Goal: Information Seeking & Learning: Find contact information

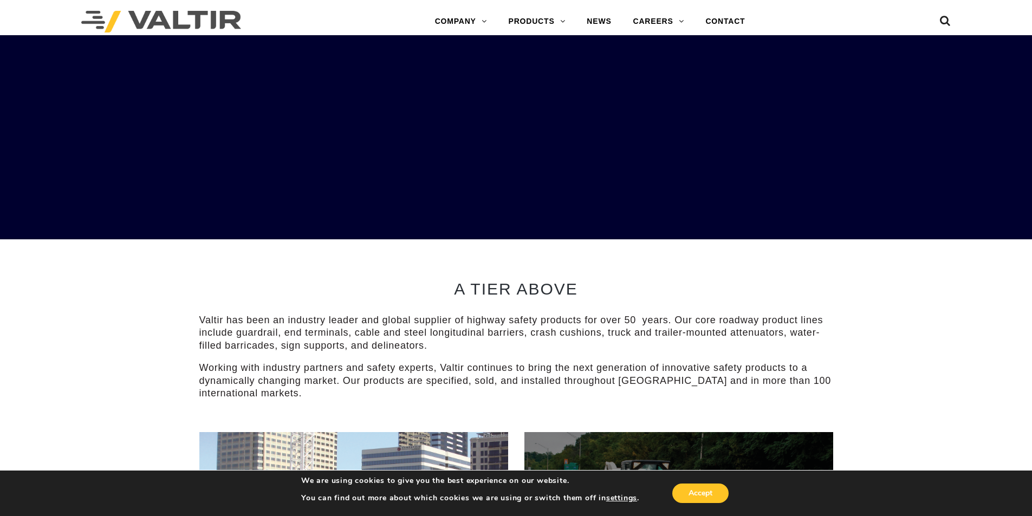
scroll to position [488, 0]
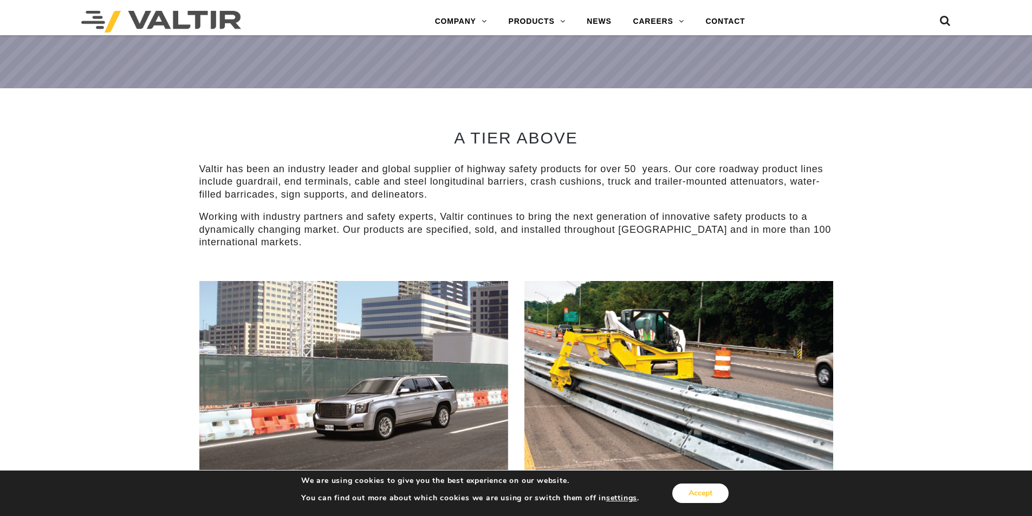
click at [696, 489] on button "Accept" at bounding box center [700, 494] width 56 height 20
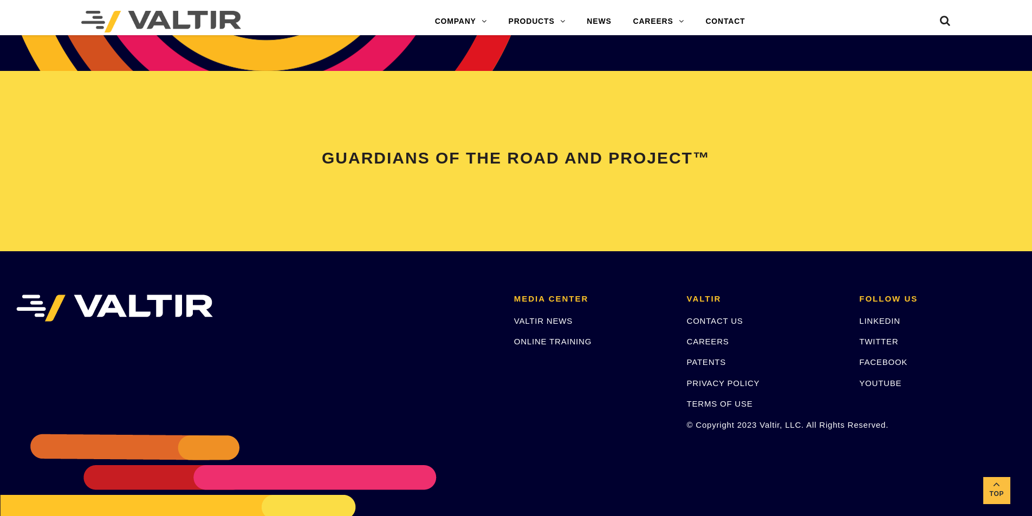
scroll to position [2275, 0]
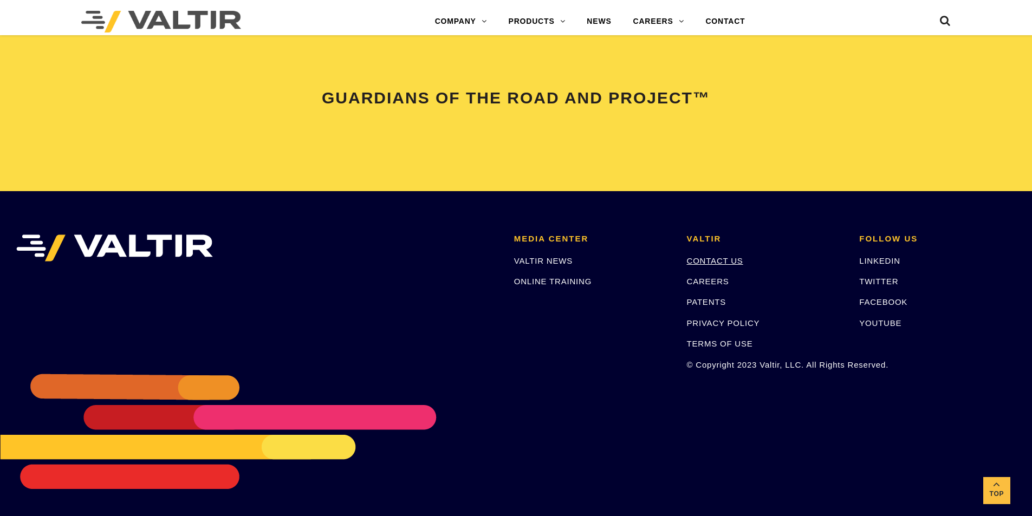
click at [712, 261] on link "CONTACT US" at bounding box center [715, 260] width 56 height 9
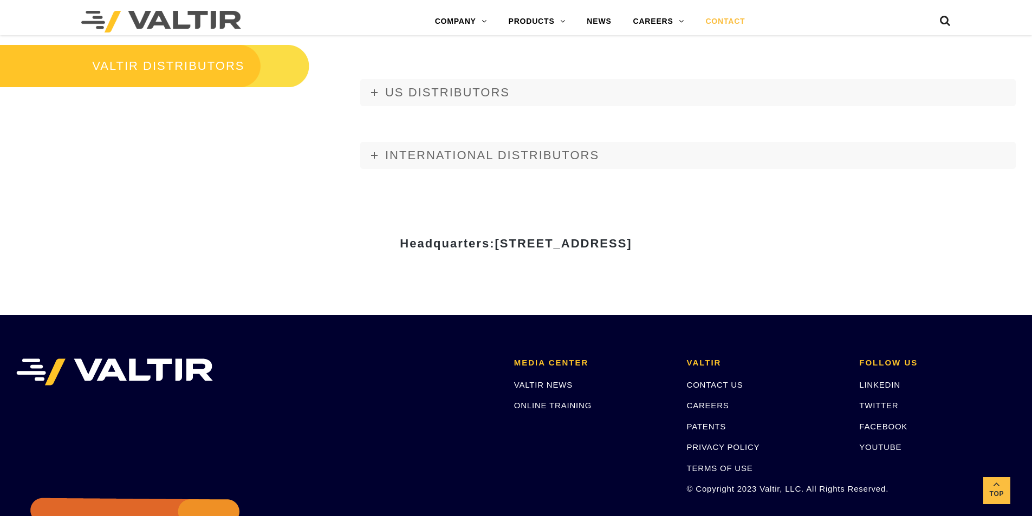
scroll to position [1487, 0]
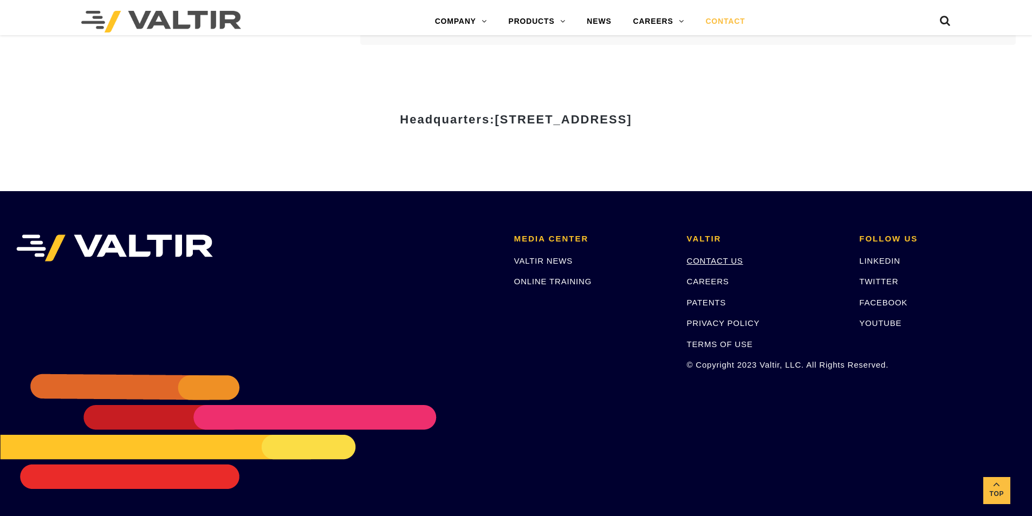
click at [713, 262] on link "CONTACT US" at bounding box center [715, 260] width 56 height 9
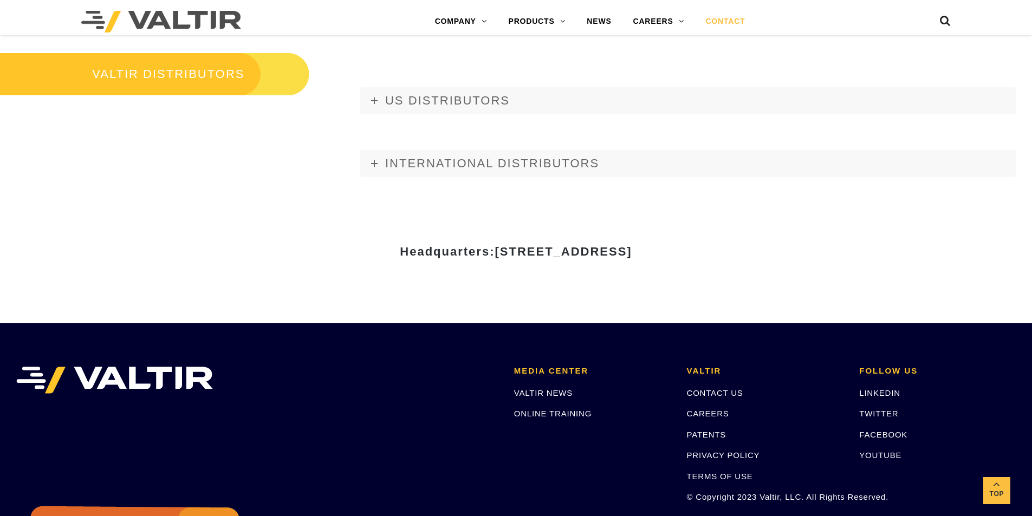
scroll to position [1300, 0]
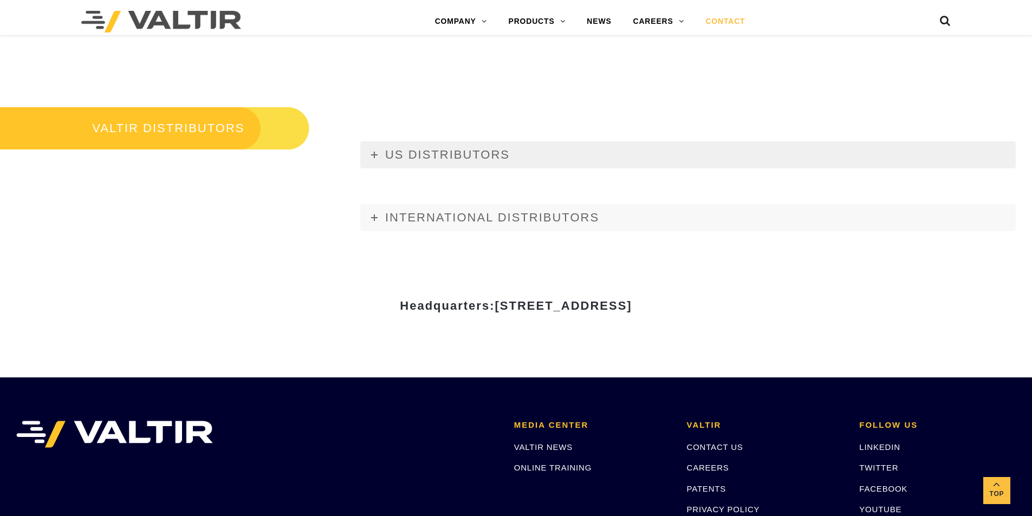
click at [429, 150] on span "US DISTRIBUTORS" at bounding box center [447, 155] width 125 height 14
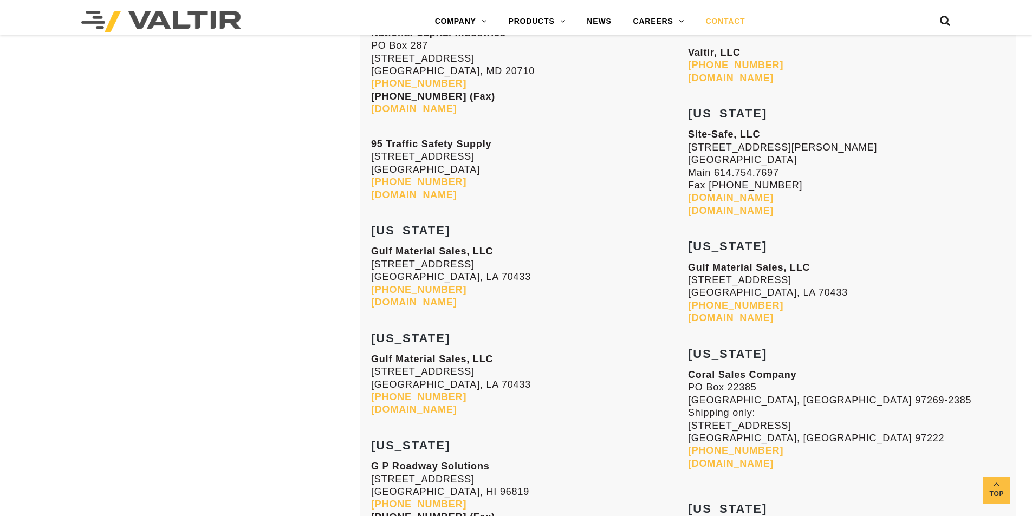
scroll to position [2492, 0]
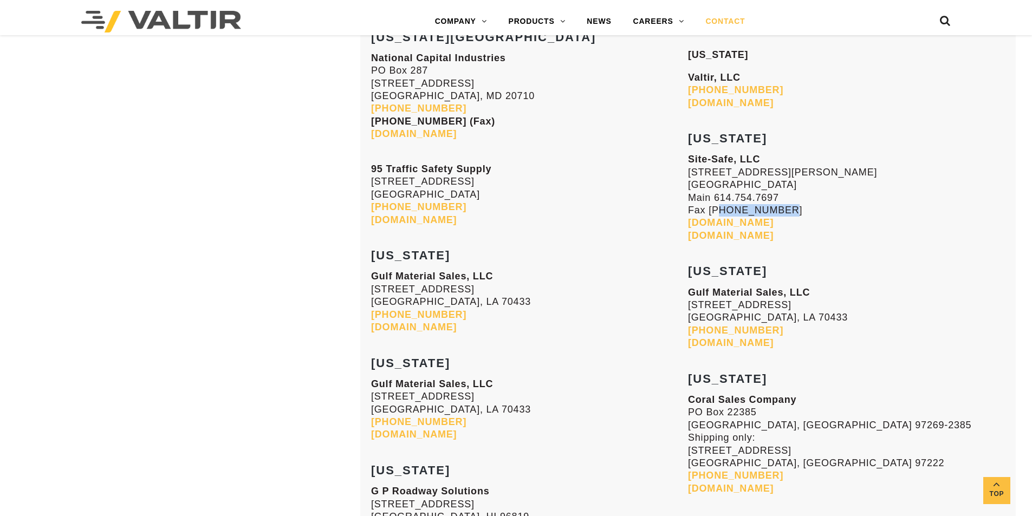
drag, startPoint x: 782, startPoint y: 208, endPoint x: 717, endPoint y: 209, distance: 64.5
click at [717, 209] on p "Site-Safe, LLC [STREET_ADDRESS][PERSON_NAME] Main [PHONE_NUMBER] Fax [PHONE_NUM…" at bounding box center [846, 197] width 317 height 89
click at [789, 203] on p "Site-Safe, LLC [STREET_ADDRESS][PERSON_NAME] Main [PHONE_NUMBER] Fax [PHONE_NUM…" at bounding box center [846, 197] width 317 height 89
drag, startPoint x: 782, startPoint y: 193, endPoint x: 716, endPoint y: 194, distance: 65.6
click at [716, 194] on p "Site-Safe, LLC [STREET_ADDRESS][PERSON_NAME] Main [PHONE_NUMBER] Fax [PHONE_NUM…" at bounding box center [846, 197] width 317 height 89
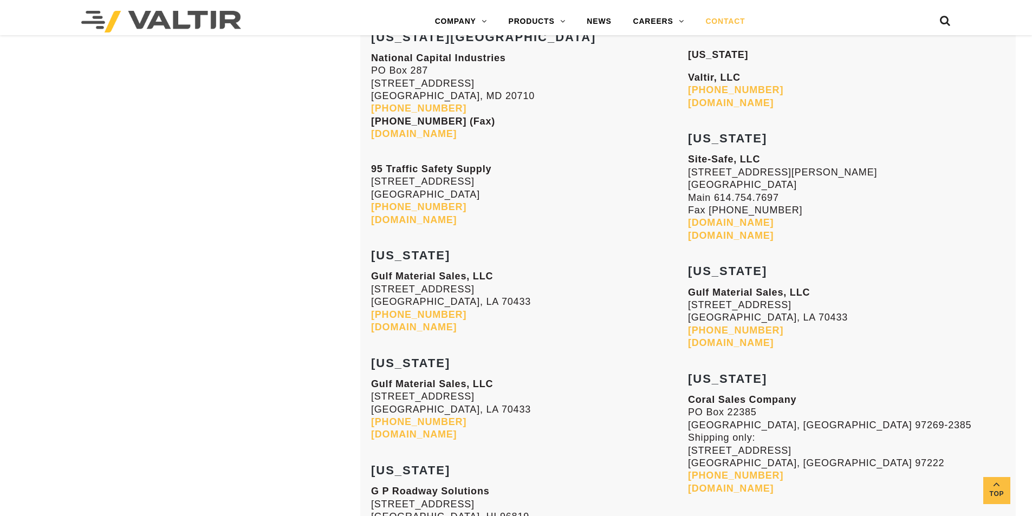
copy p "614.754.7697"
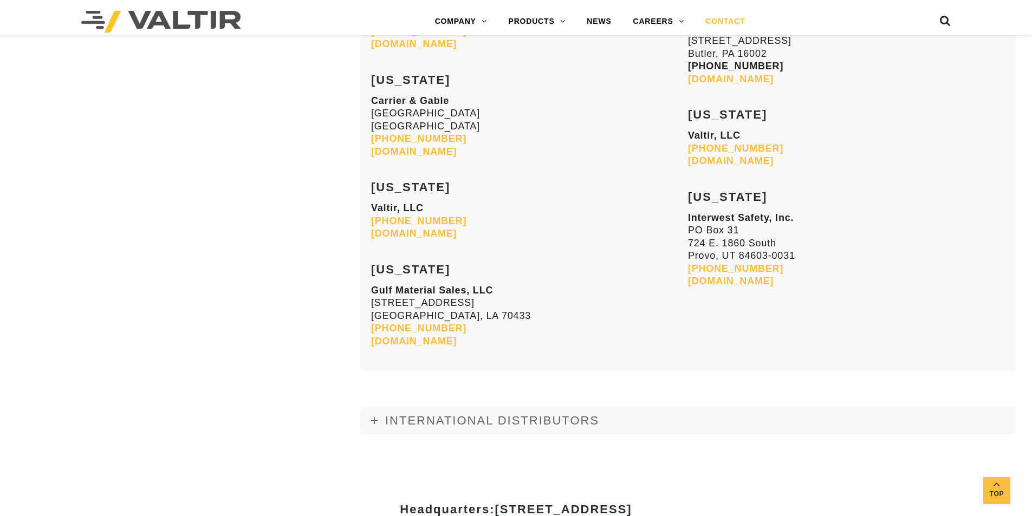
scroll to position [4442, 0]
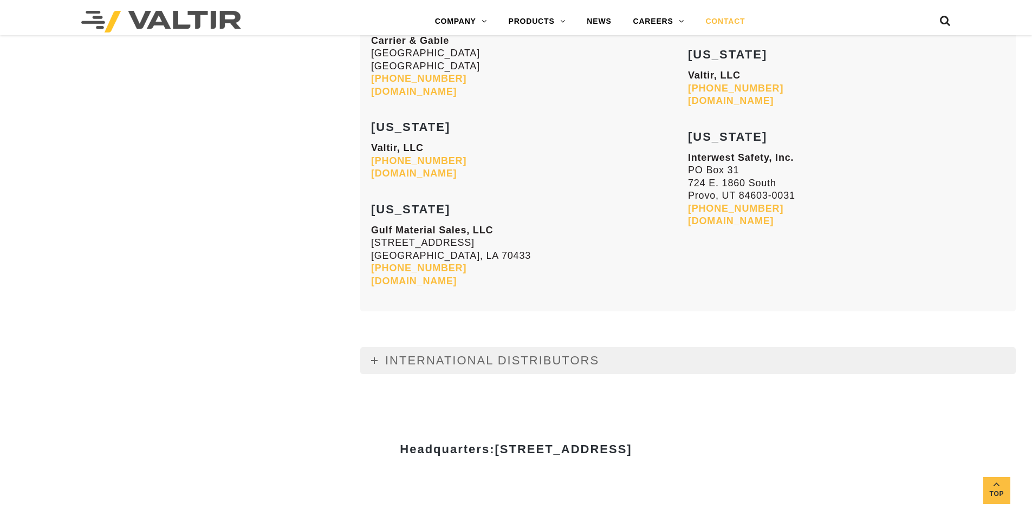
click at [480, 362] on span "INTERNATIONAL DISTRIBUTORS" at bounding box center [492, 361] width 214 height 14
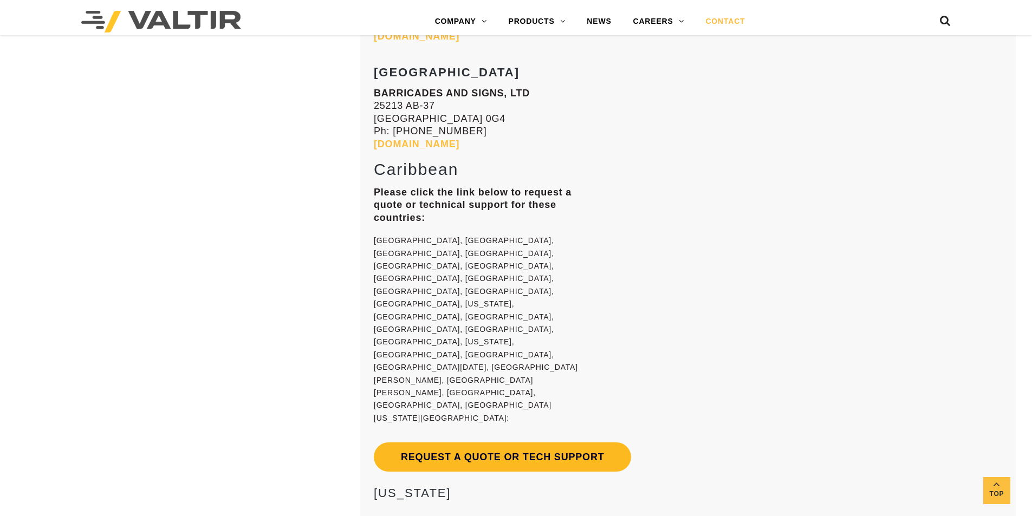
scroll to position [8289, 0]
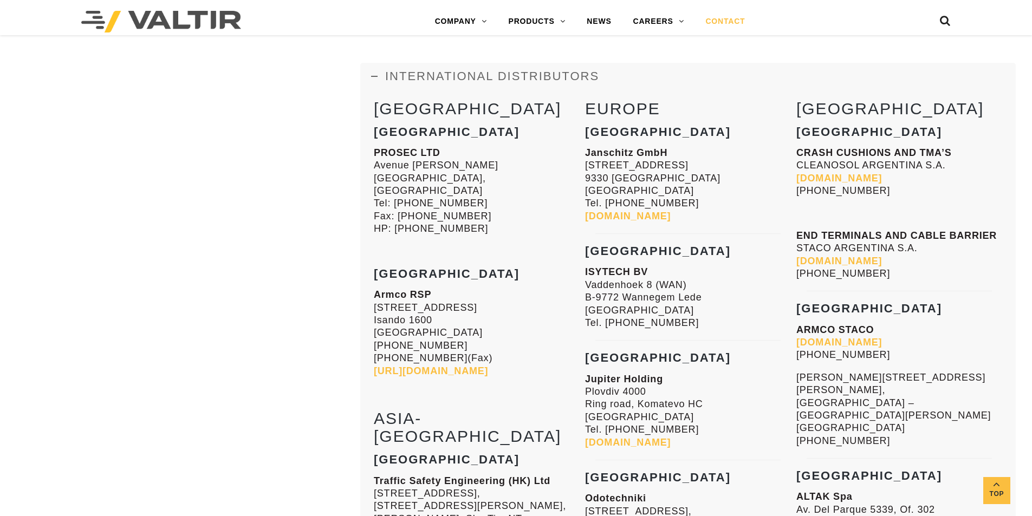
scroll to position [1338, 0]
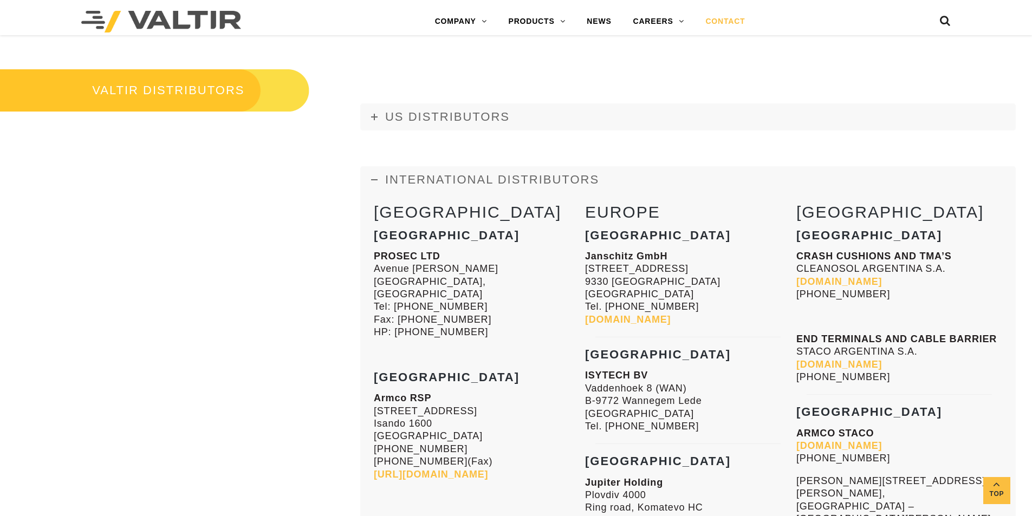
scroll to position [1300, 0]
